Goal: Transaction & Acquisition: Book appointment/travel/reservation

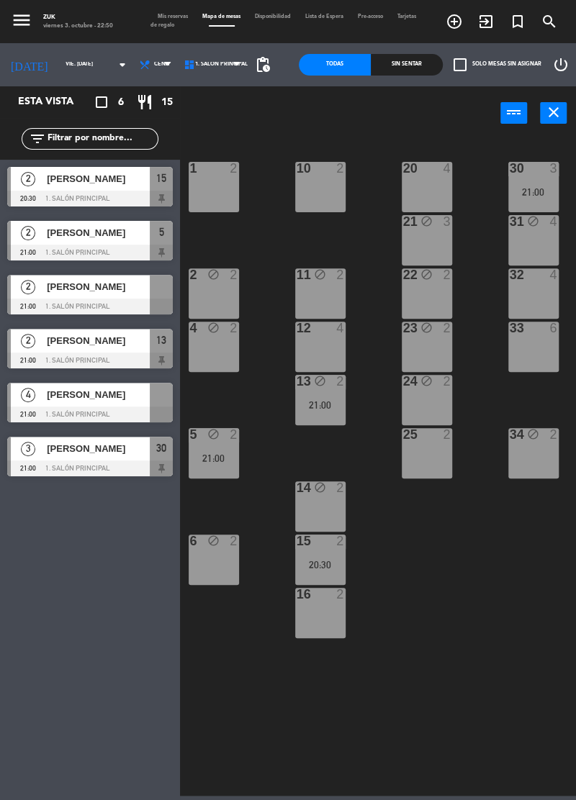
click at [427, 292] on div "22 block 2" at bounding box center [426, 293] width 50 height 50
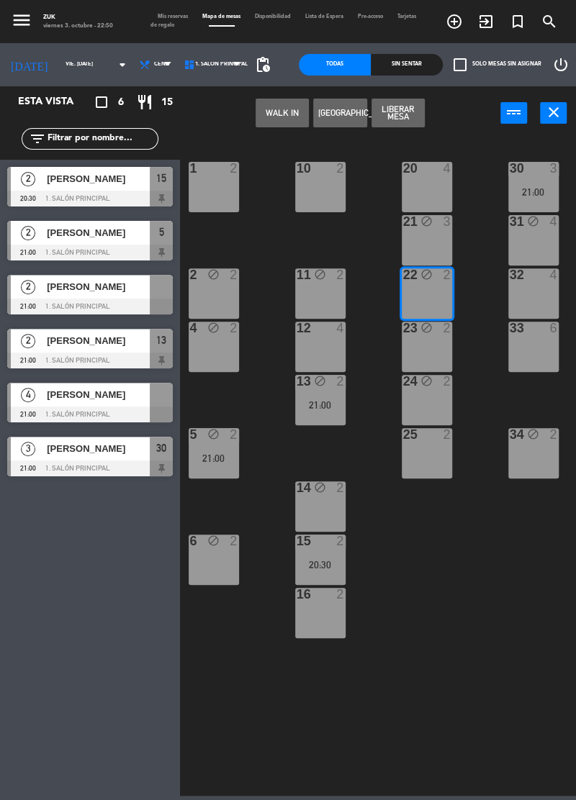
click at [399, 111] on button "Liberar Mesa" at bounding box center [397, 113] width 53 height 29
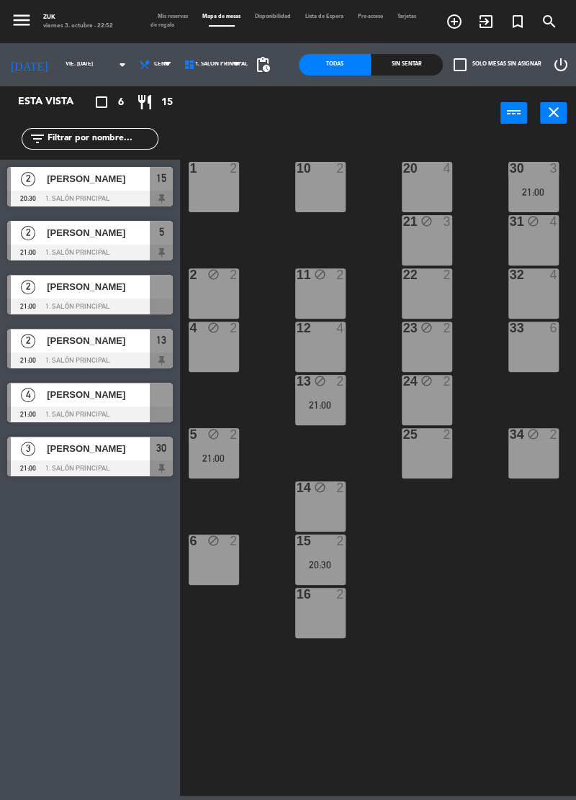
click at [330, 554] on div "15 2 20:30" at bounding box center [320, 560] width 50 height 50
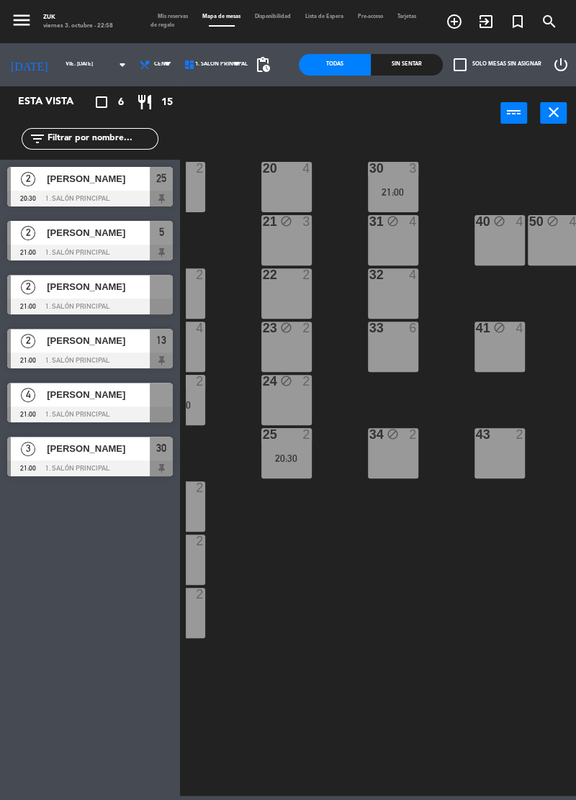
scroll to position [0, 141]
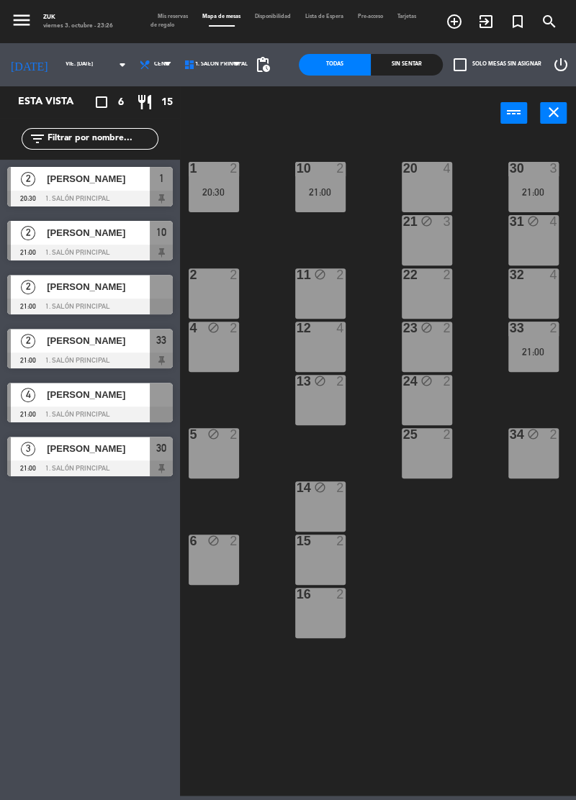
click at [58, 57] on input "vie. [DATE]" at bounding box center [96, 65] width 76 height 20
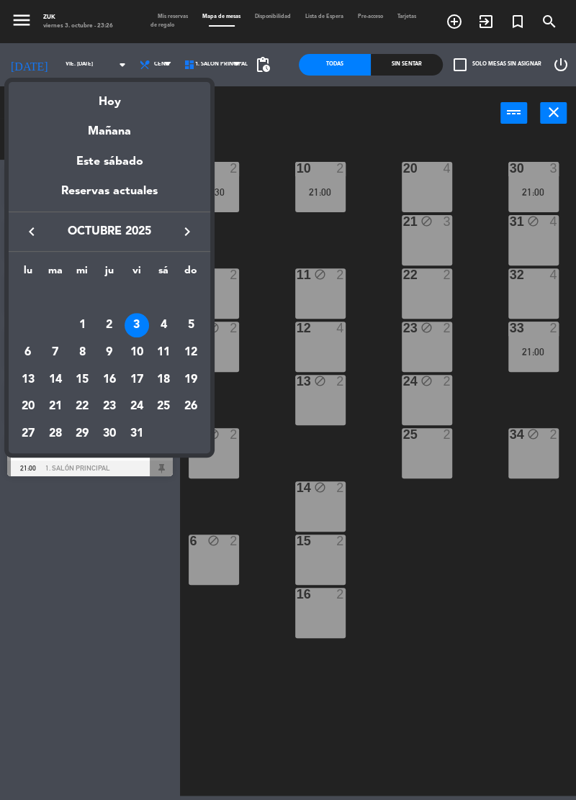
click at [163, 327] on div "4" at bounding box center [163, 325] width 24 height 24
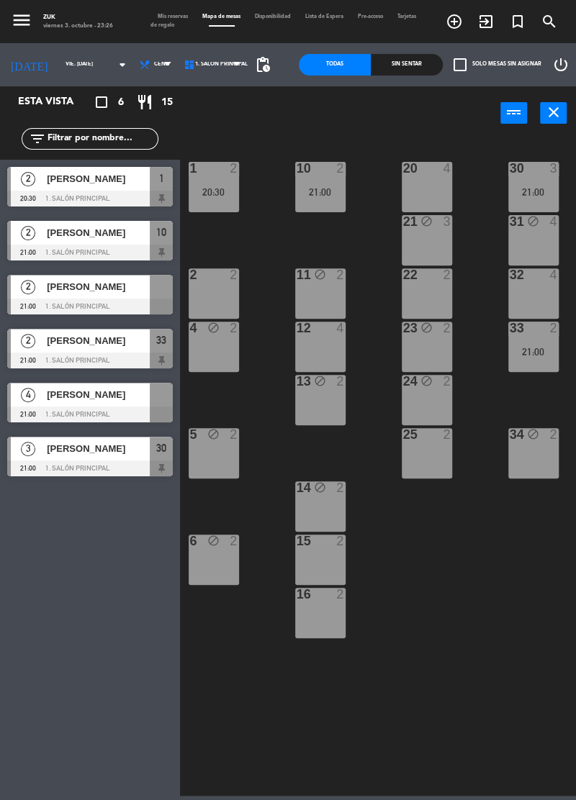
type input "sáb. [DATE]"
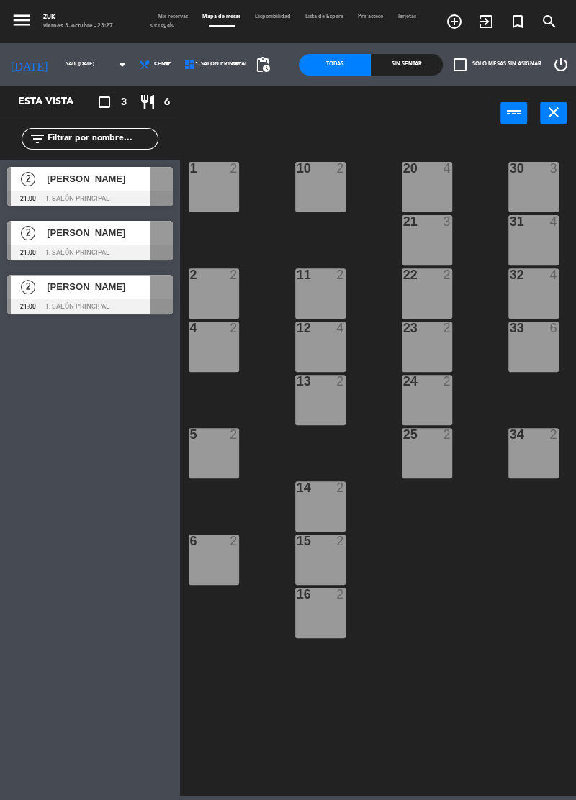
click at [456, 22] on icon "add_circle_outline" at bounding box center [453, 21] width 17 height 17
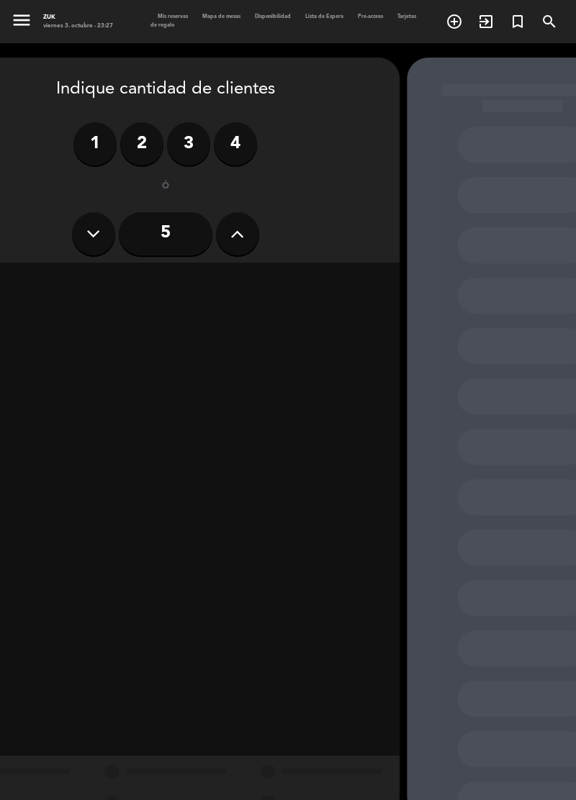
click at [223, 142] on label "4" at bounding box center [235, 143] width 43 height 43
click at [263, 289] on div "Cena" at bounding box center [278, 283] width 222 height 29
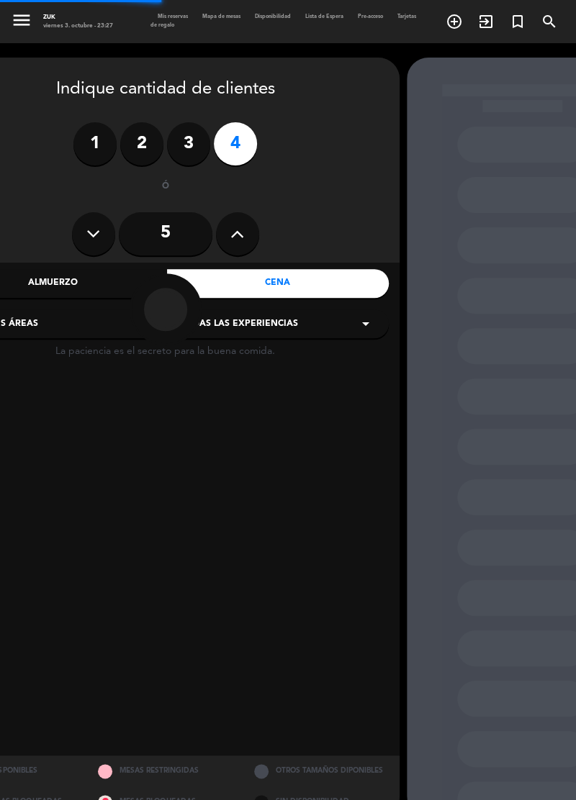
click at [233, 315] on div at bounding box center [164, 309] width 219 height 72
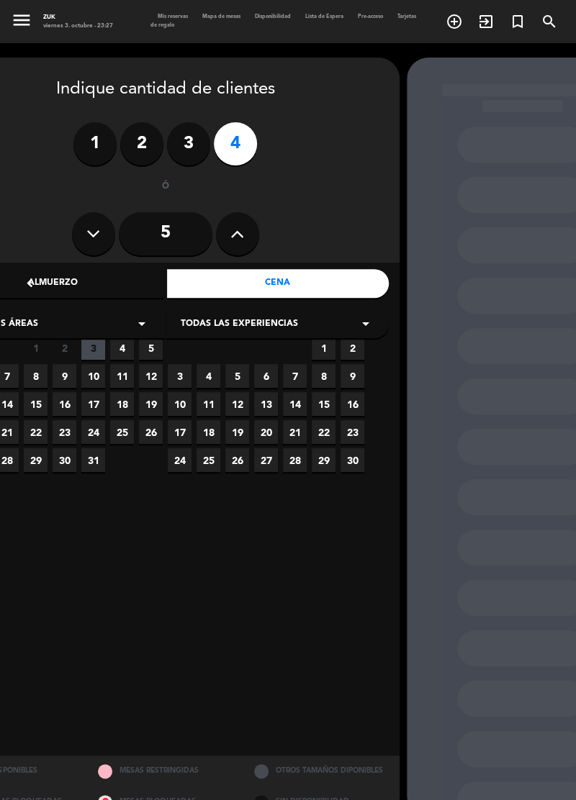
click at [307, 322] on div "Todas las experiencias arrow_drop_down" at bounding box center [277, 323] width 222 height 29
click at [307, 363] on div "A LA CARTA" at bounding box center [278, 360] width 194 height 14
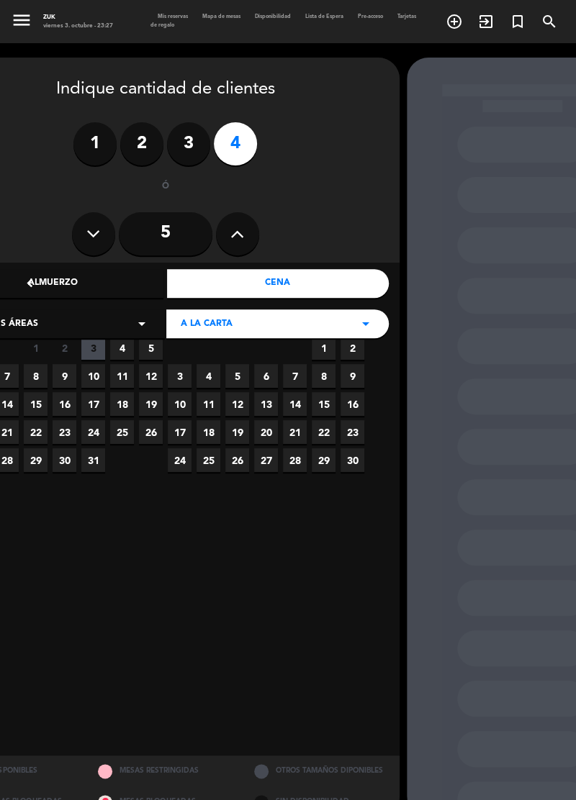
click at [121, 354] on span "4" at bounding box center [122, 348] width 24 height 24
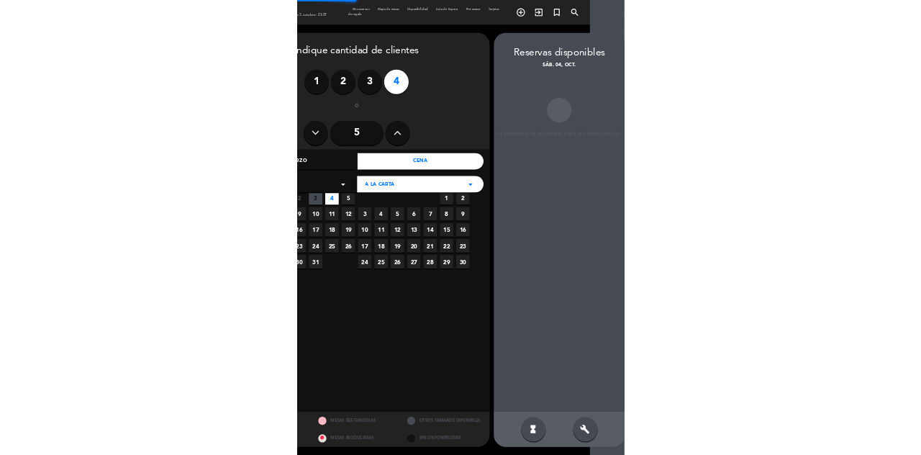
scroll to position [58, 0]
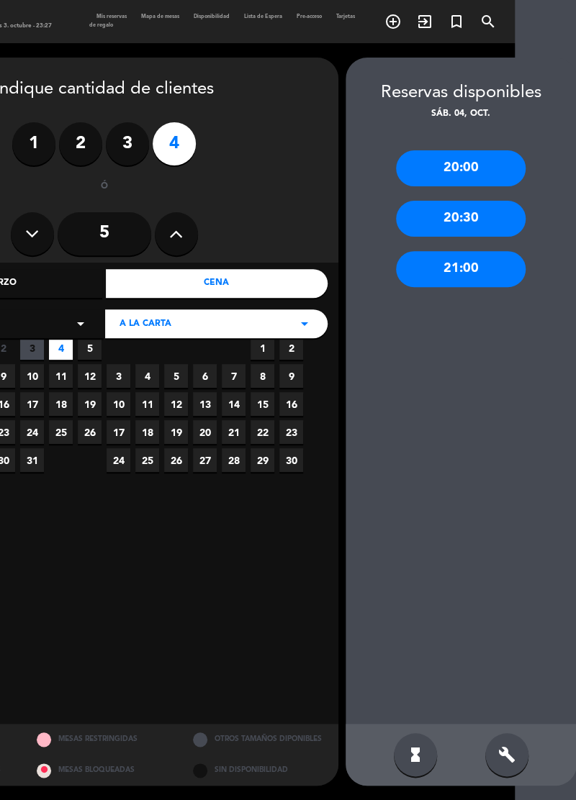
click at [485, 201] on div "20:30" at bounding box center [461, 219] width 130 height 36
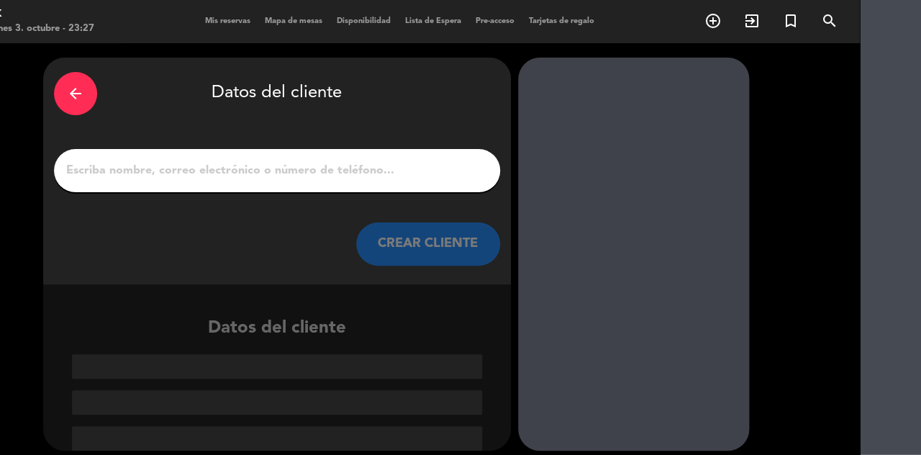
click at [127, 160] on input "1" at bounding box center [277, 170] width 424 height 20
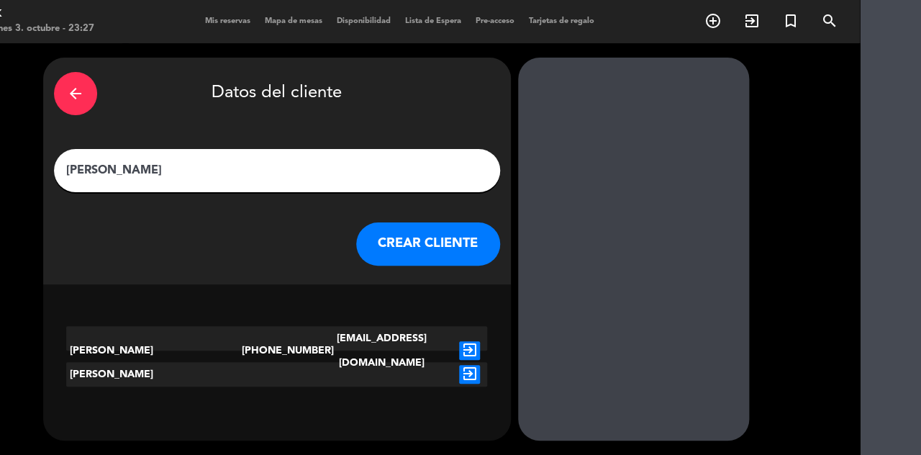
type input "[PERSON_NAME]"
click at [448, 222] on button "CREAR CLIENTE" at bounding box center [428, 243] width 144 height 43
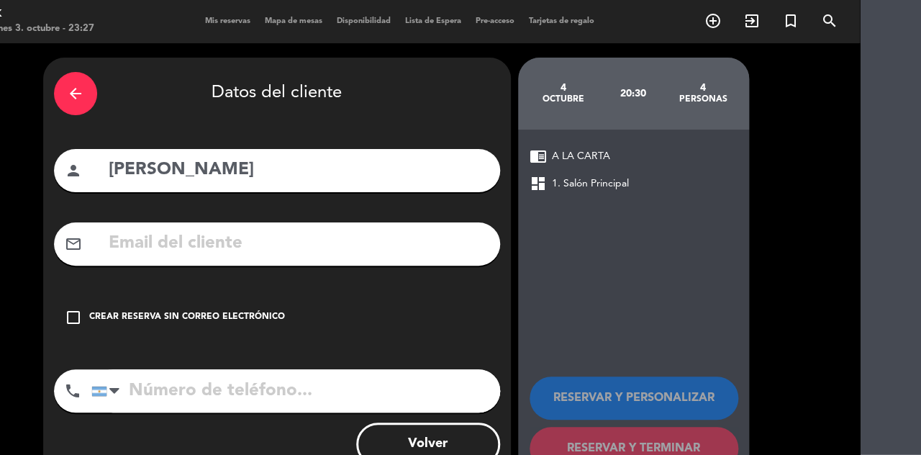
click at [76, 309] on icon "check_box_outline_blank" at bounding box center [73, 317] width 17 height 17
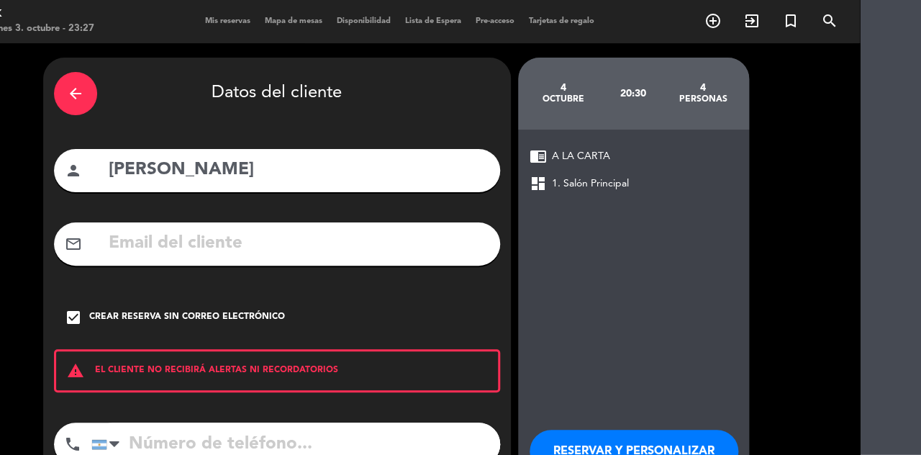
click at [271, 422] on input "tel" at bounding box center [295, 443] width 409 height 43
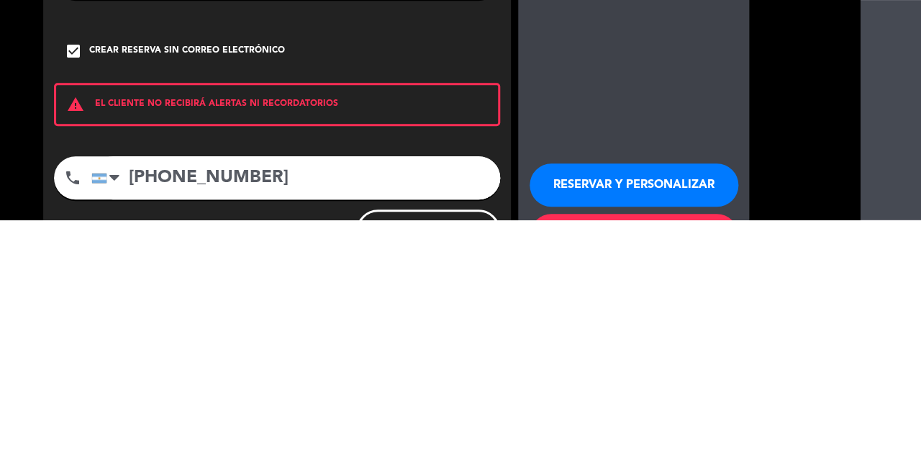
scroll to position [30, 61]
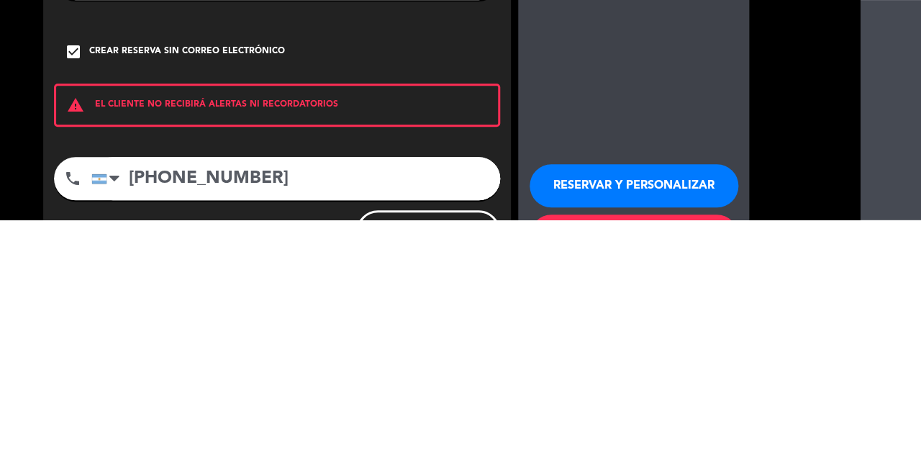
type input "[PHONE_NUMBER]"
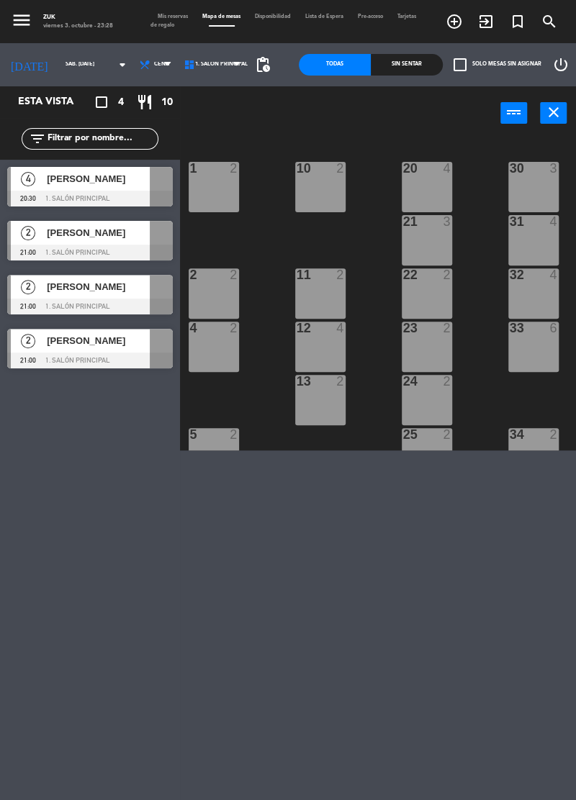
click at [455, 27] on icon "add_circle_outline" at bounding box center [453, 21] width 17 height 17
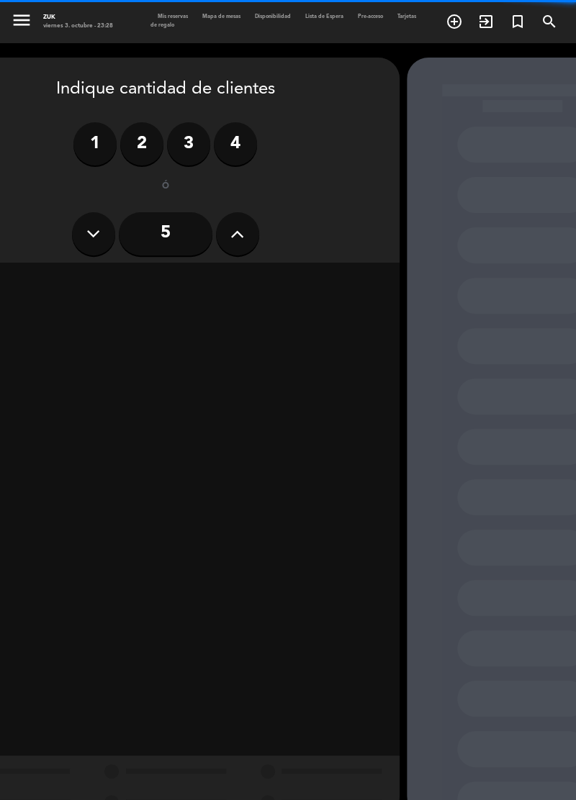
click at [245, 122] on label "4" at bounding box center [235, 143] width 43 height 43
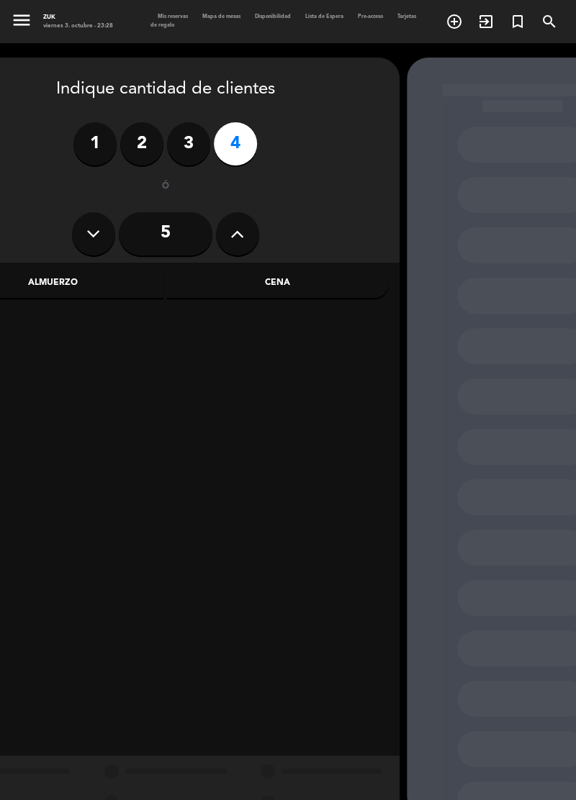
click at [284, 269] on div "Cena" at bounding box center [278, 283] width 222 height 29
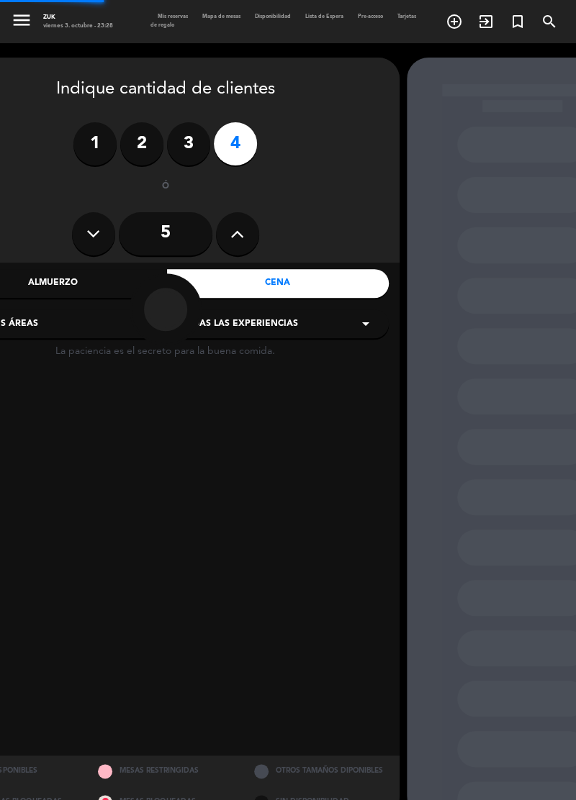
click at [307, 309] on div "Todas las experiencias arrow_drop_down" at bounding box center [277, 323] width 222 height 29
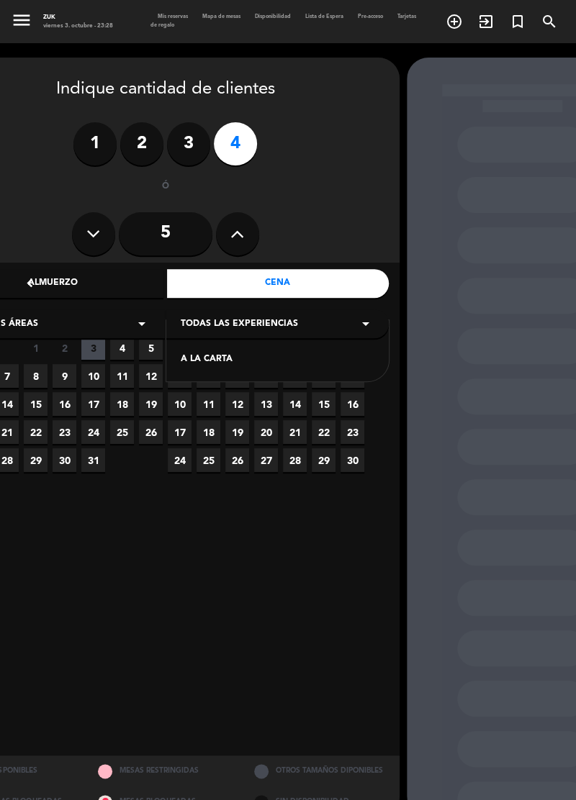
click at [250, 353] on div "A LA CARTA" at bounding box center [278, 360] width 194 height 14
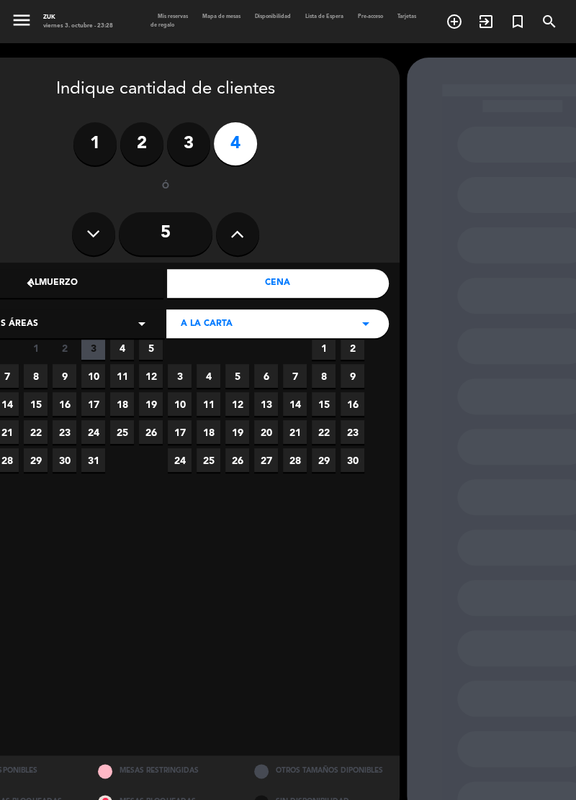
click at [124, 336] on span "4" at bounding box center [122, 348] width 24 height 24
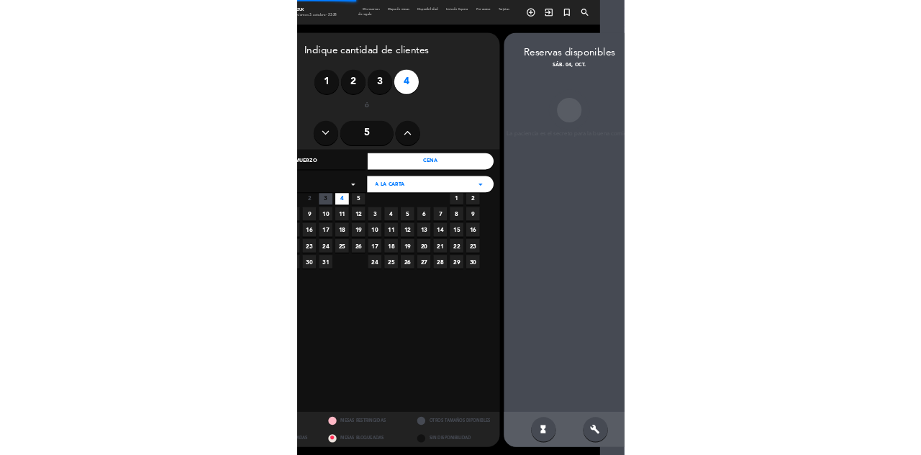
scroll to position [0, 61]
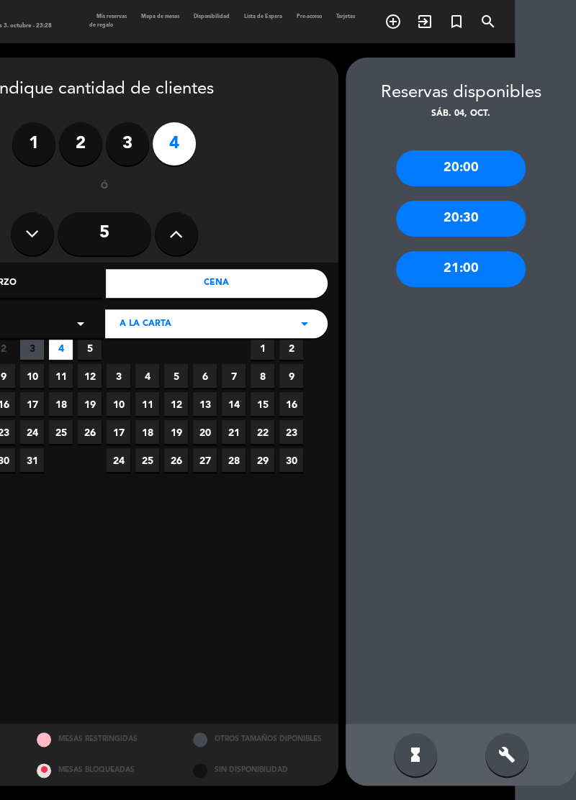
click at [483, 251] on div "21:00" at bounding box center [461, 269] width 130 height 36
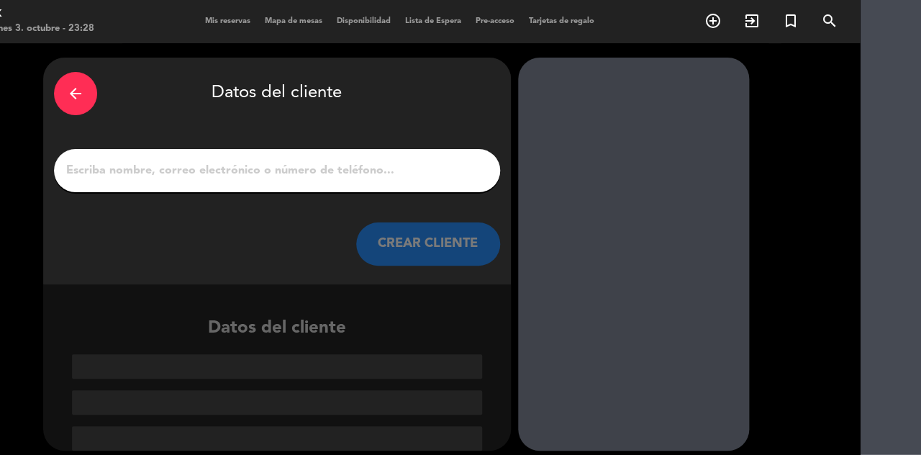
click at [109, 160] on input "1" at bounding box center [277, 170] width 424 height 20
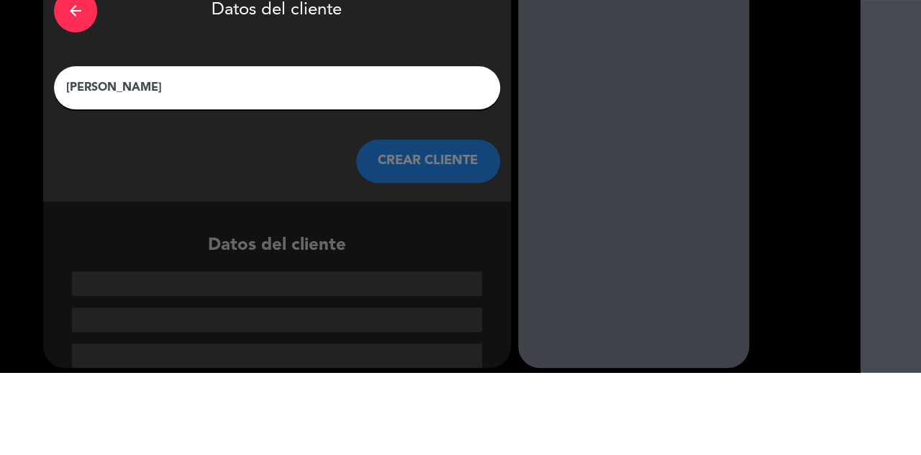
type input "[PERSON_NAME]"
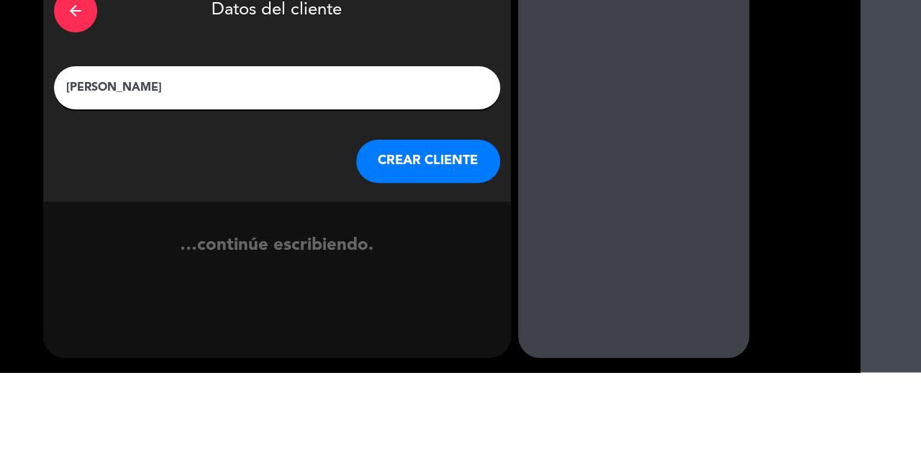
click at [401, 222] on button "CREAR CLIENTE" at bounding box center [428, 243] width 144 height 43
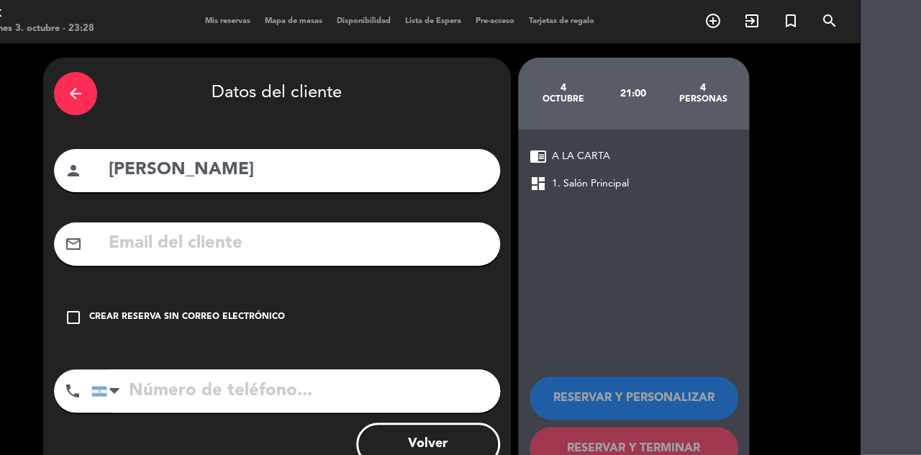
click at [73, 309] on icon "check_box_outline_blank" at bounding box center [73, 317] width 17 height 17
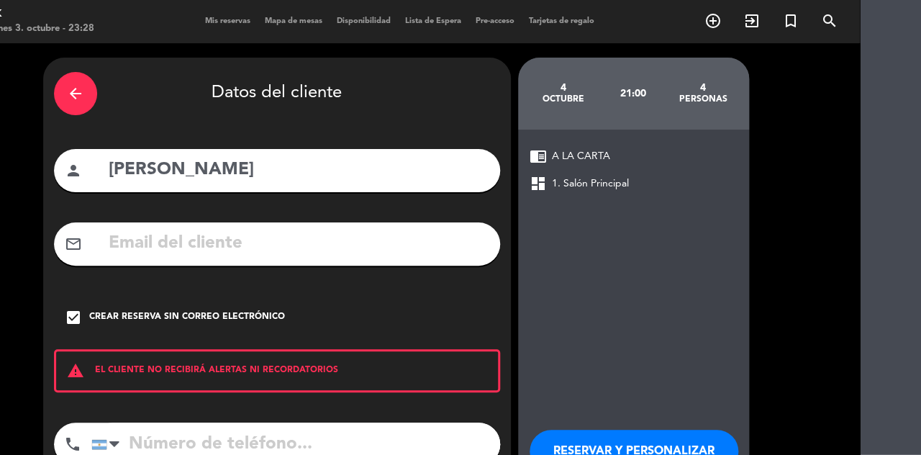
click at [193, 422] on input "tel" at bounding box center [295, 443] width 409 height 43
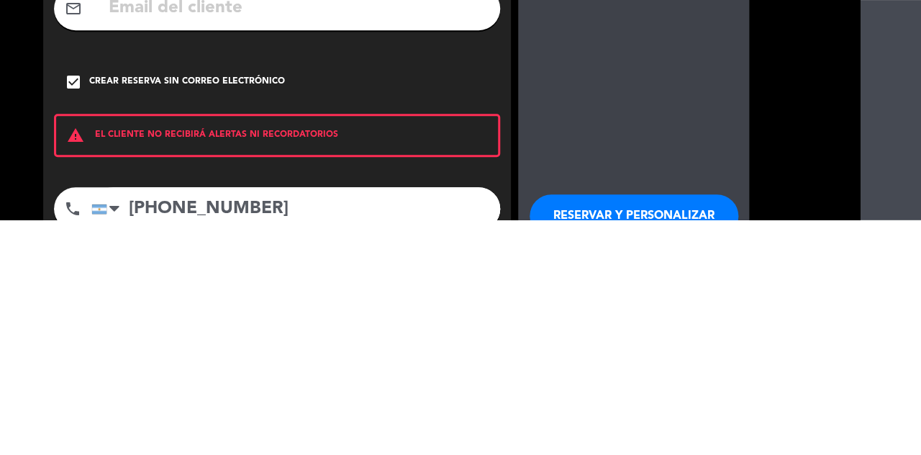
scroll to position [31, 61]
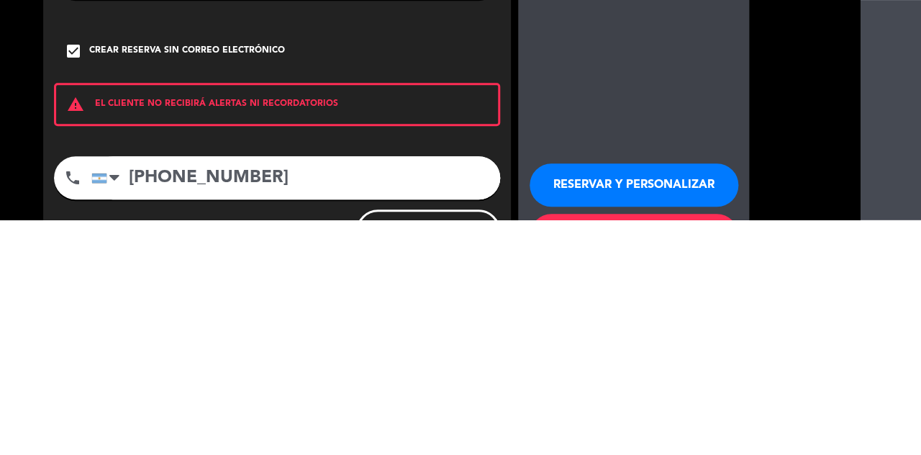
type input "[PHONE_NUMBER]"
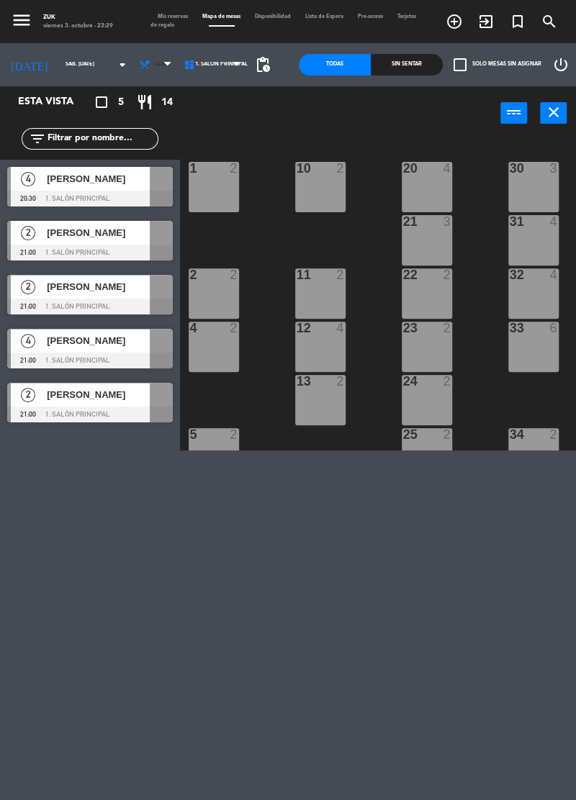
click at [147, 61] on span "Cena" at bounding box center [157, 65] width 45 height 32
click at [137, 102] on ng-component "menu [PERSON_NAME] viernes 3. octubre - 23:29 Mis reservas Mapa de mesas Dispon…" at bounding box center [288, 225] width 576 height 450
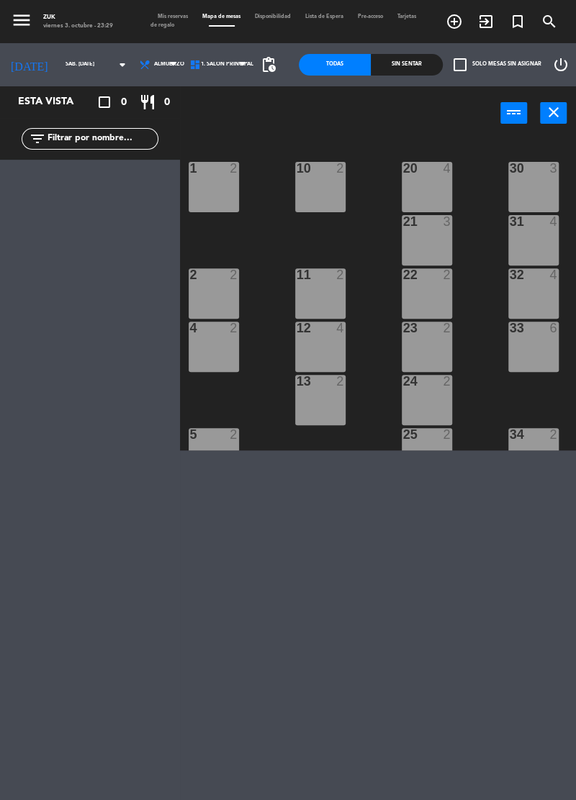
click at [450, 23] on icon "add_circle_outline" at bounding box center [453, 21] width 17 height 17
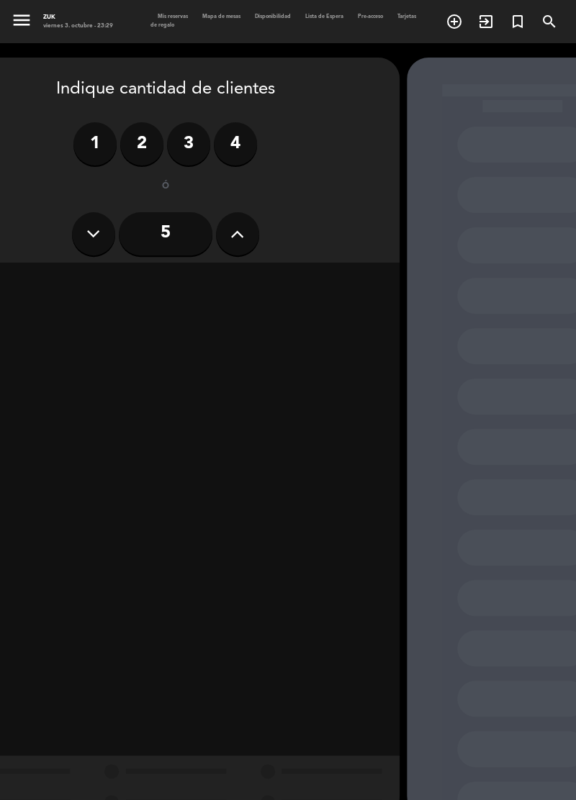
click at [245, 122] on label "4" at bounding box center [235, 143] width 43 height 43
click at [57, 269] on div "Almuerzo" at bounding box center [53, 283] width 222 height 29
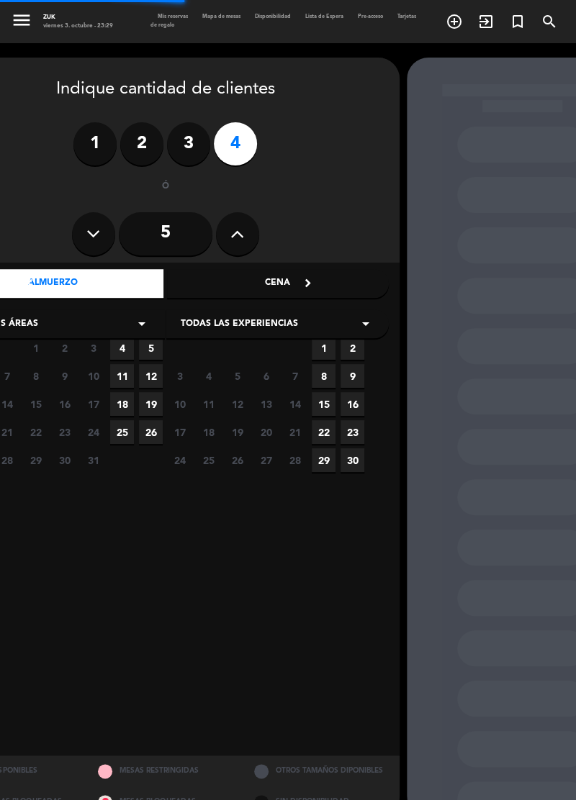
click at [268, 317] on span "Todas las experiencias" at bounding box center [239, 324] width 117 height 14
click at [289, 317] on span "Todas las experiencias" at bounding box center [239, 324] width 117 height 14
click at [301, 309] on div "Todas las experiencias arrow_drop_down" at bounding box center [277, 323] width 222 height 29
click at [262, 353] on div "A LA CARTA" at bounding box center [278, 360] width 194 height 14
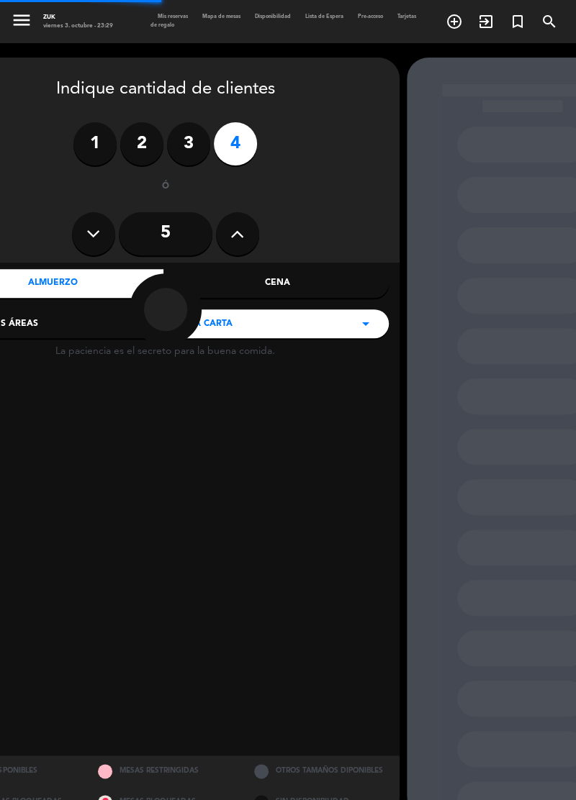
scroll to position [11, 0]
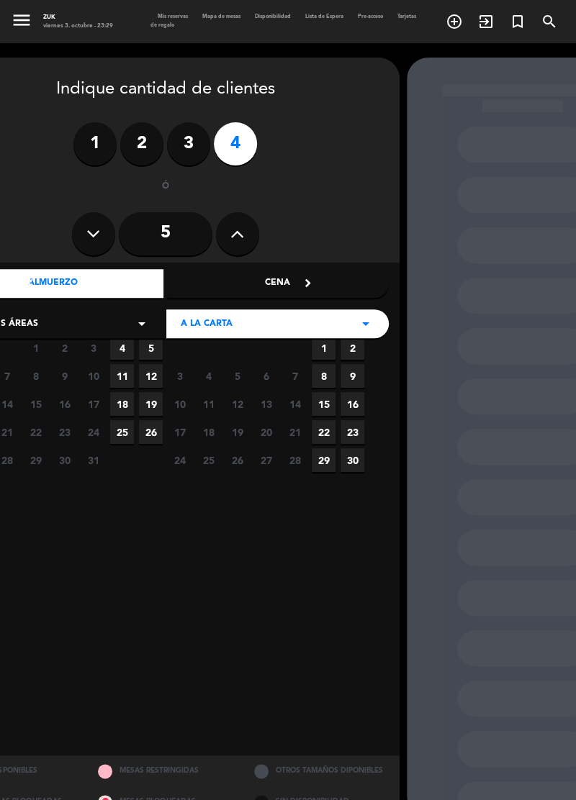
click at [132, 337] on span "4" at bounding box center [122, 348] width 24 height 24
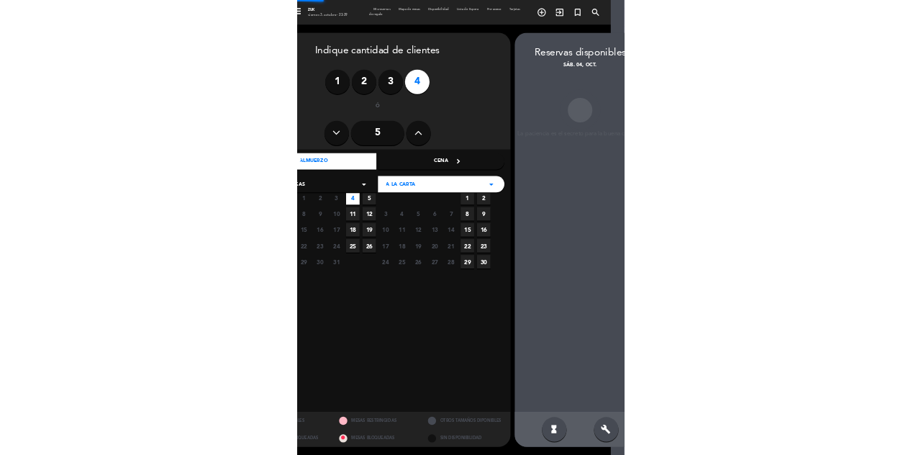
scroll to position [0, 61]
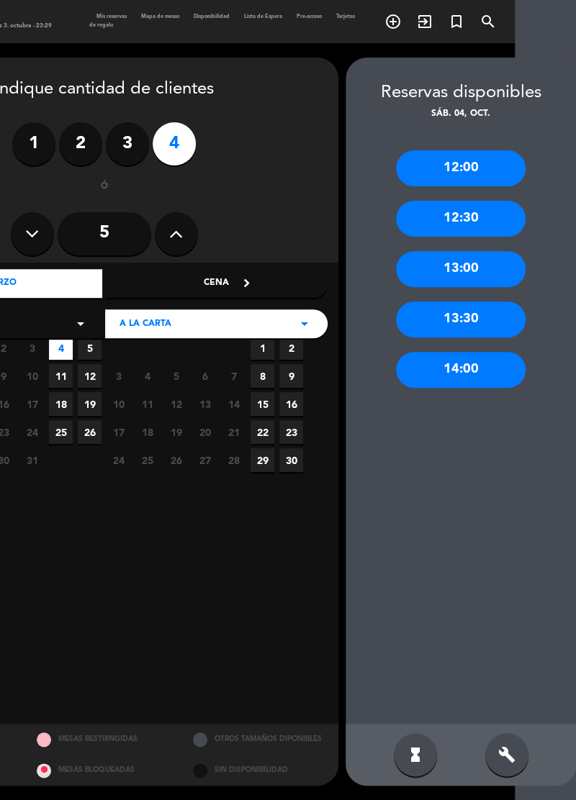
click at [501, 201] on div "12:30" at bounding box center [461, 219] width 130 height 36
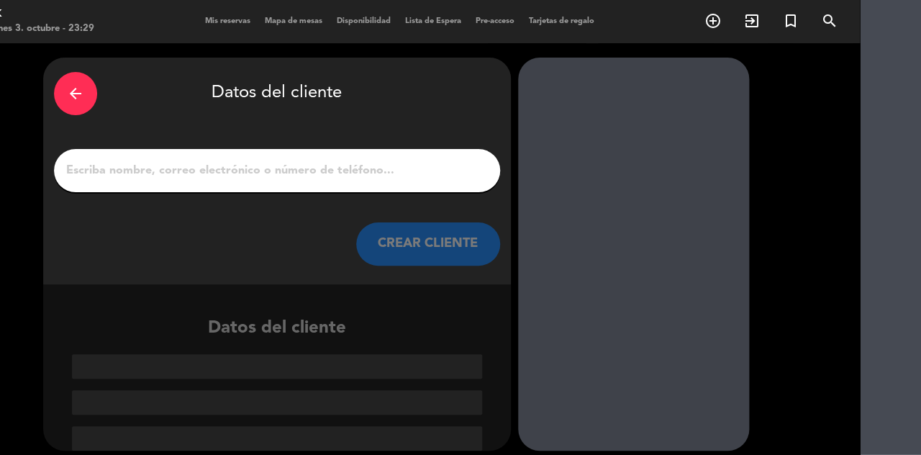
click at [115, 160] on input "1" at bounding box center [277, 170] width 424 height 20
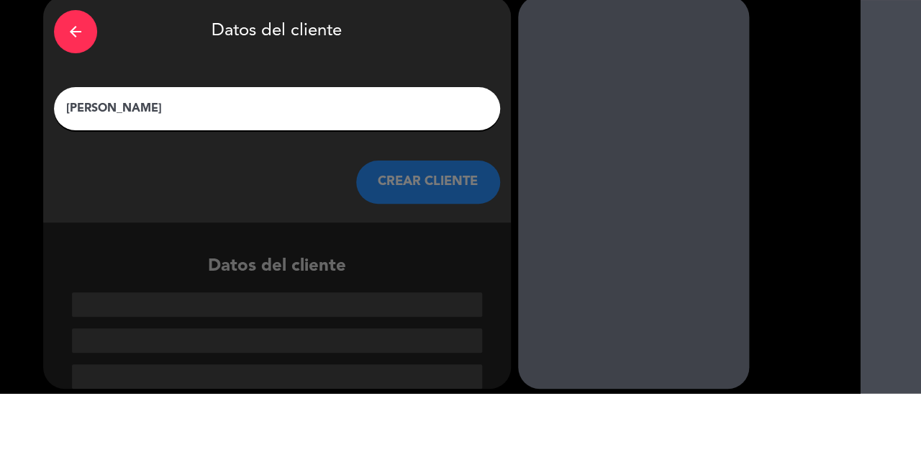
type input "[PERSON_NAME]"
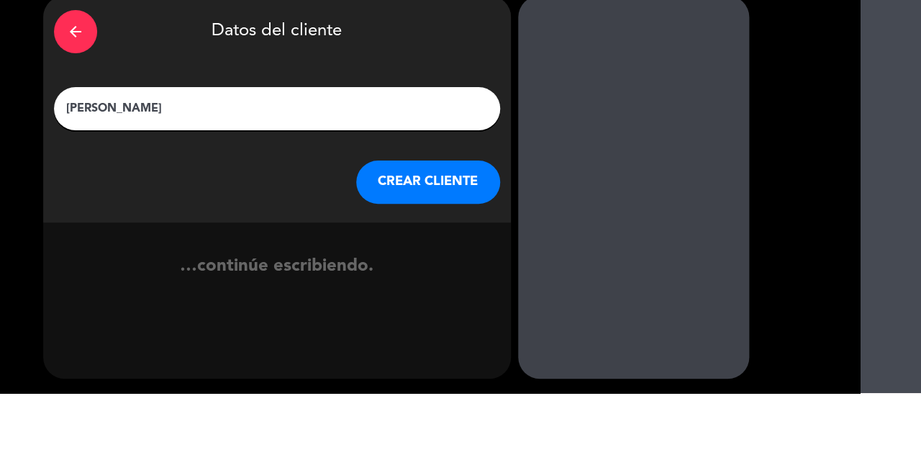
click at [462, 222] on button "CREAR CLIENTE" at bounding box center [428, 243] width 144 height 43
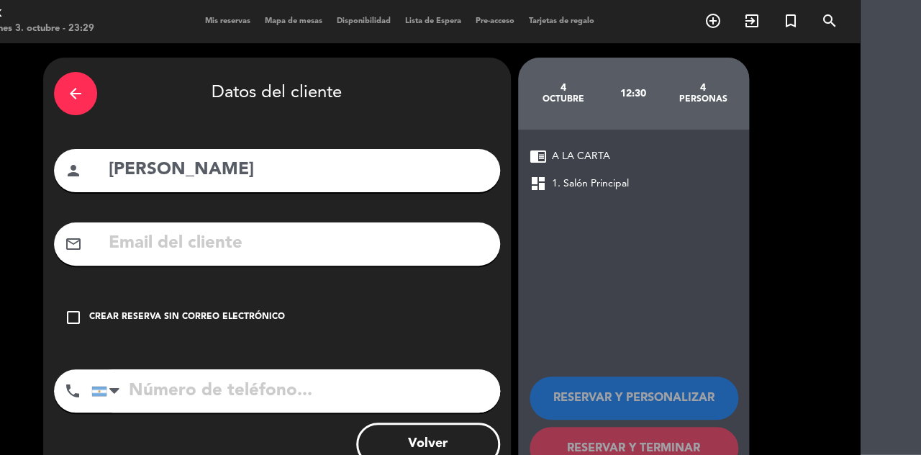
click at [78, 309] on icon "check_box_outline_blank" at bounding box center [73, 317] width 17 height 17
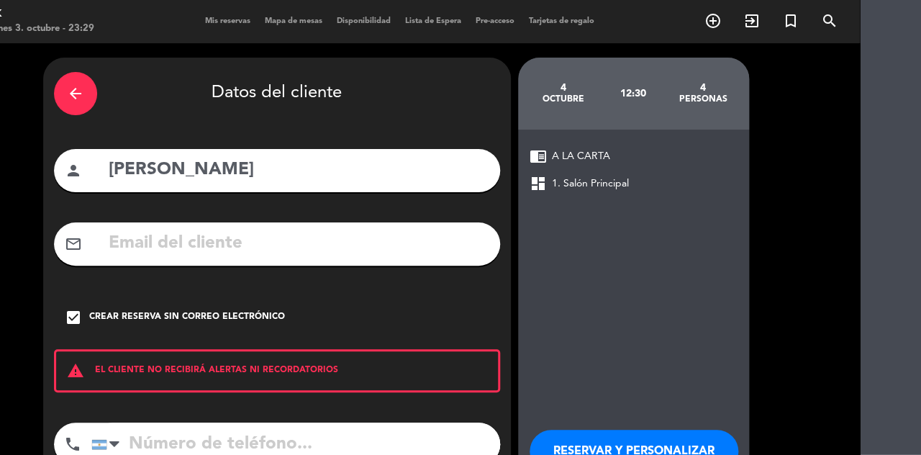
click at [301, 422] on input "tel" at bounding box center [295, 443] width 409 height 43
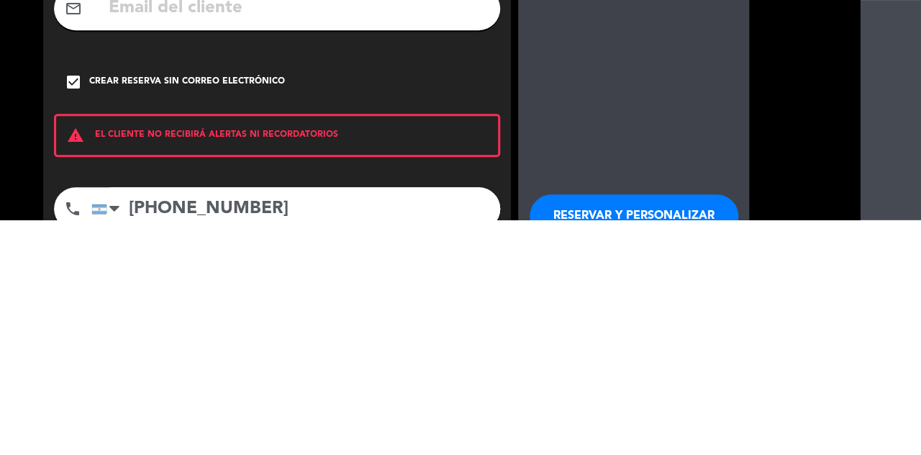
scroll to position [31, 61]
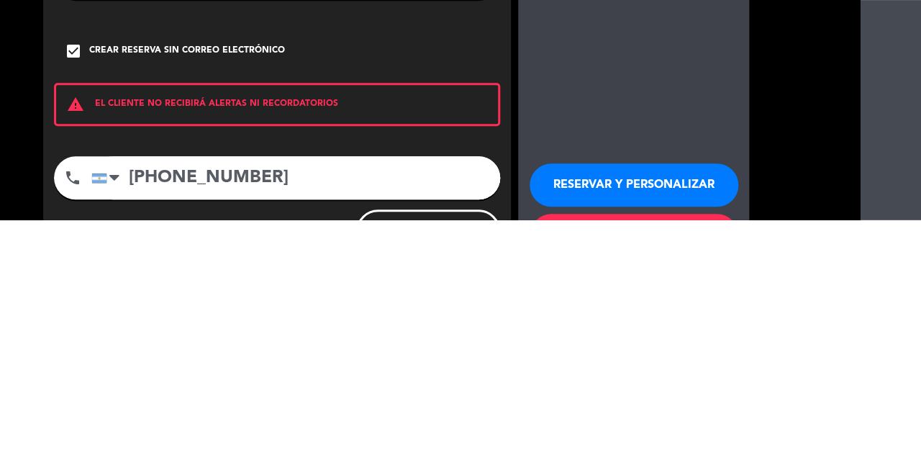
type input "[PHONE_NUMBER]"
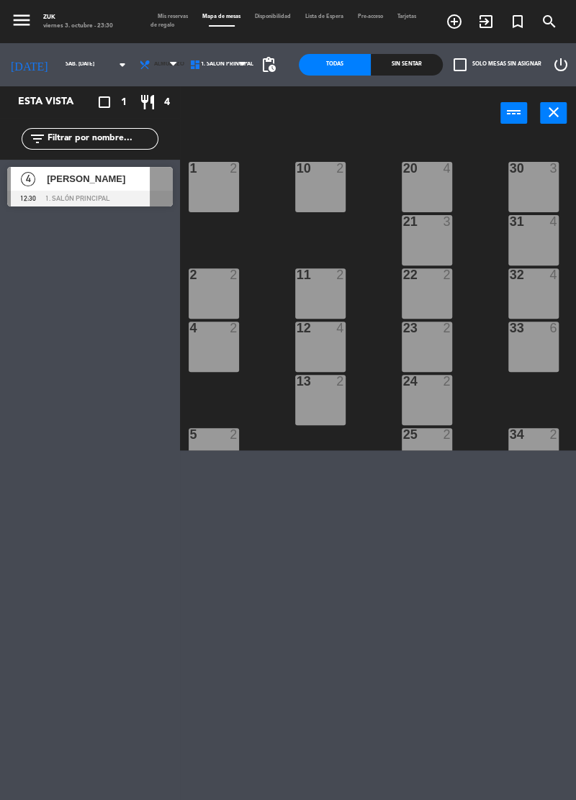
click at [154, 65] on span "Almuerzo" at bounding box center [169, 65] width 30 height 6
click at [143, 122] on ng-component "menu [PERSON_NAME] viernes 3. octubre - 23:30 Mis reservas Mapa de mesas Dispon…" at bounding box center [288, 225] width 576 height 450
